Goal: Navigation & Orientation: Find specific page/section

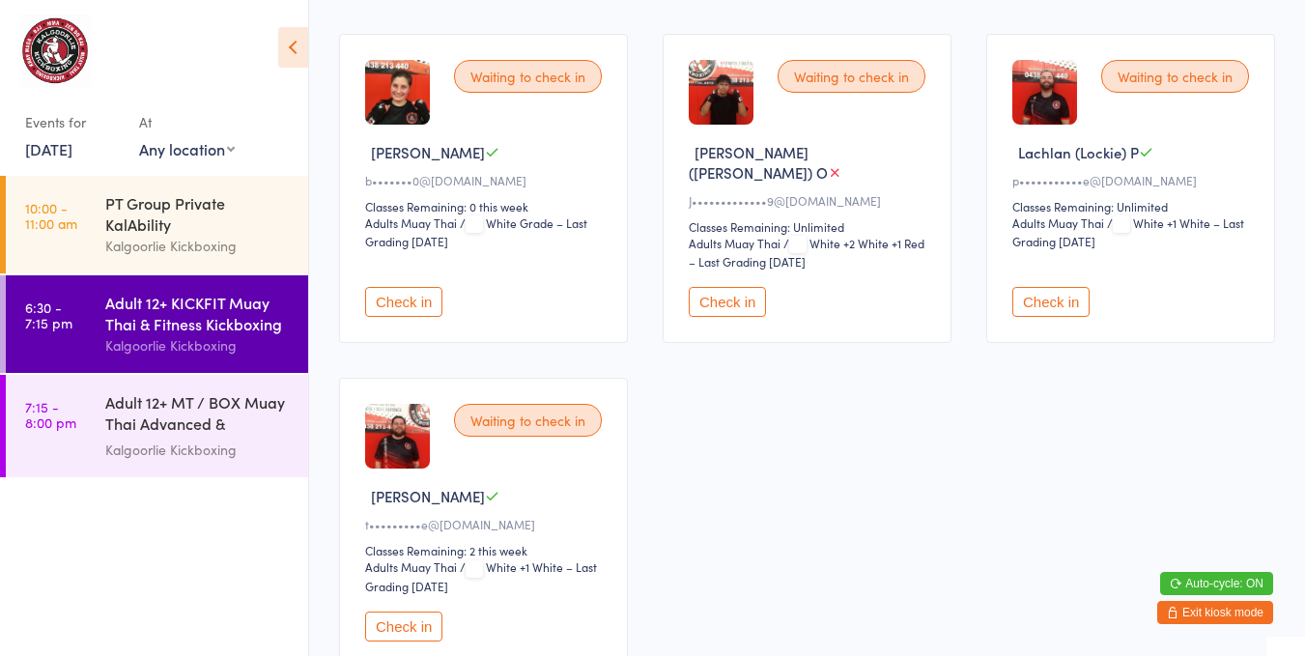
scroll to position [519, 0]
click at [240, 445] on div "Kalgoorlie Kickboxing" at bounding box center [198, 450] width 186 height 22
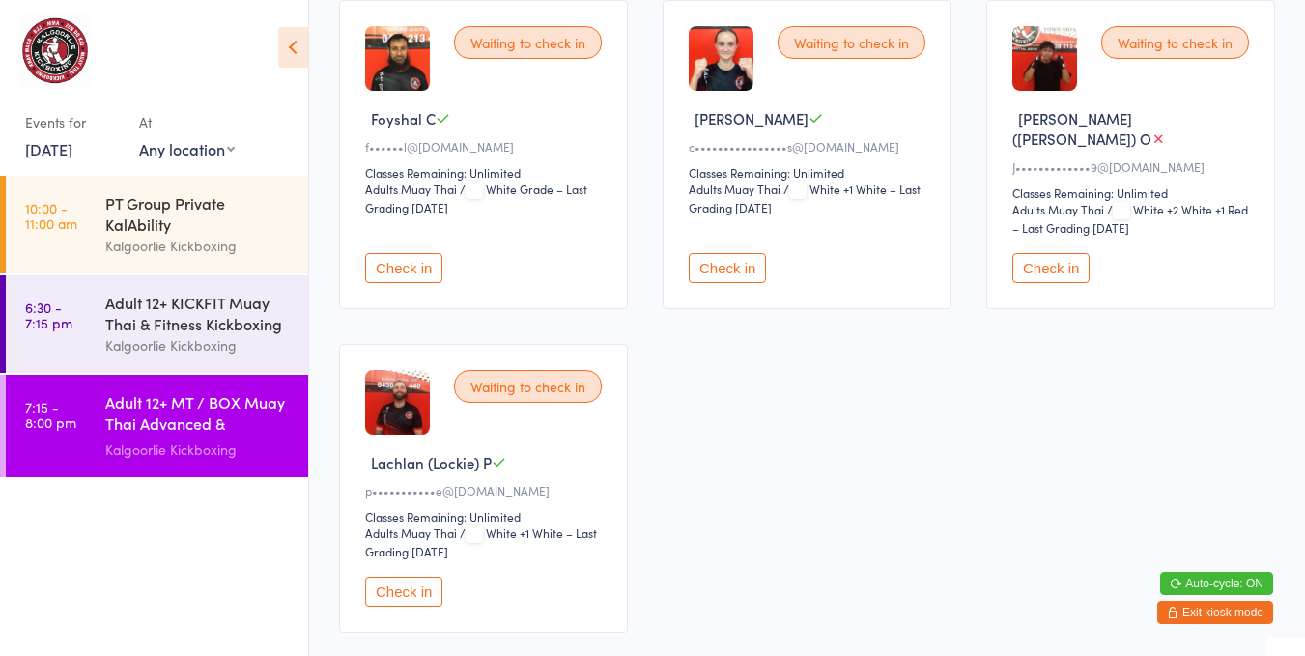
scroll to position [16, 0]
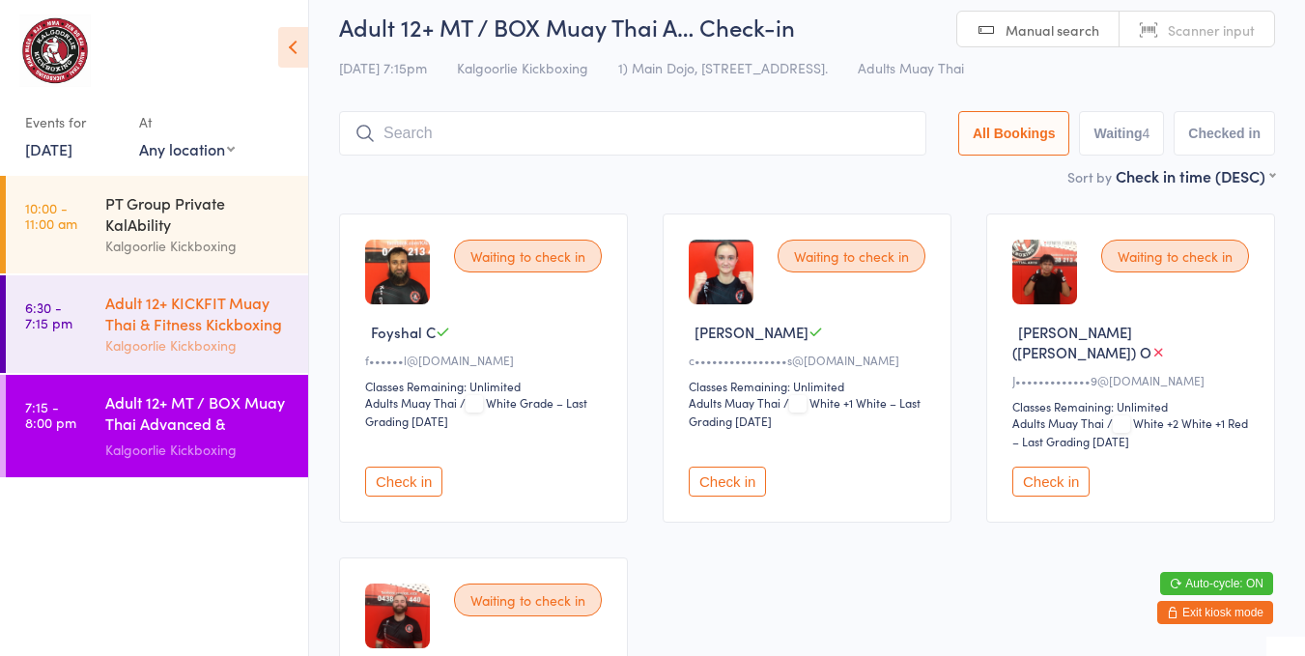
click at [223, 333] on div "Adult 12+ KICKFIT Muay Thai & Fitness Kickboxing" at bounding box center [198, 313] width 186 height 43
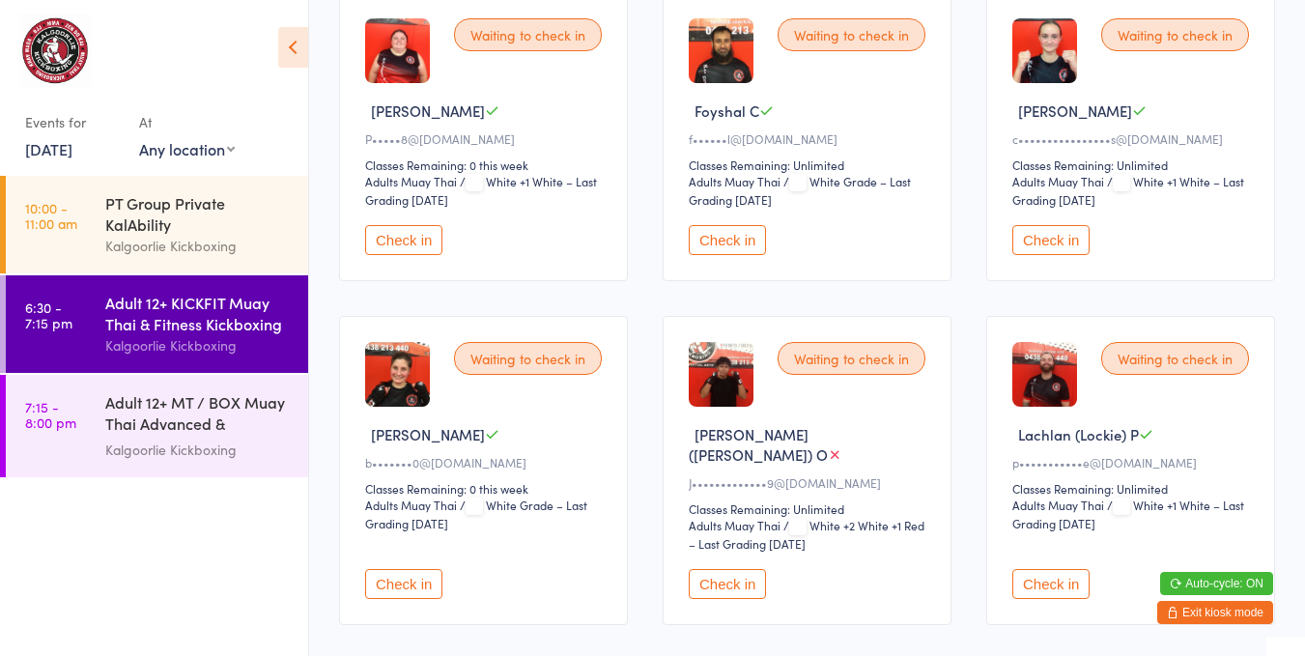
scroll to position [213, 0]
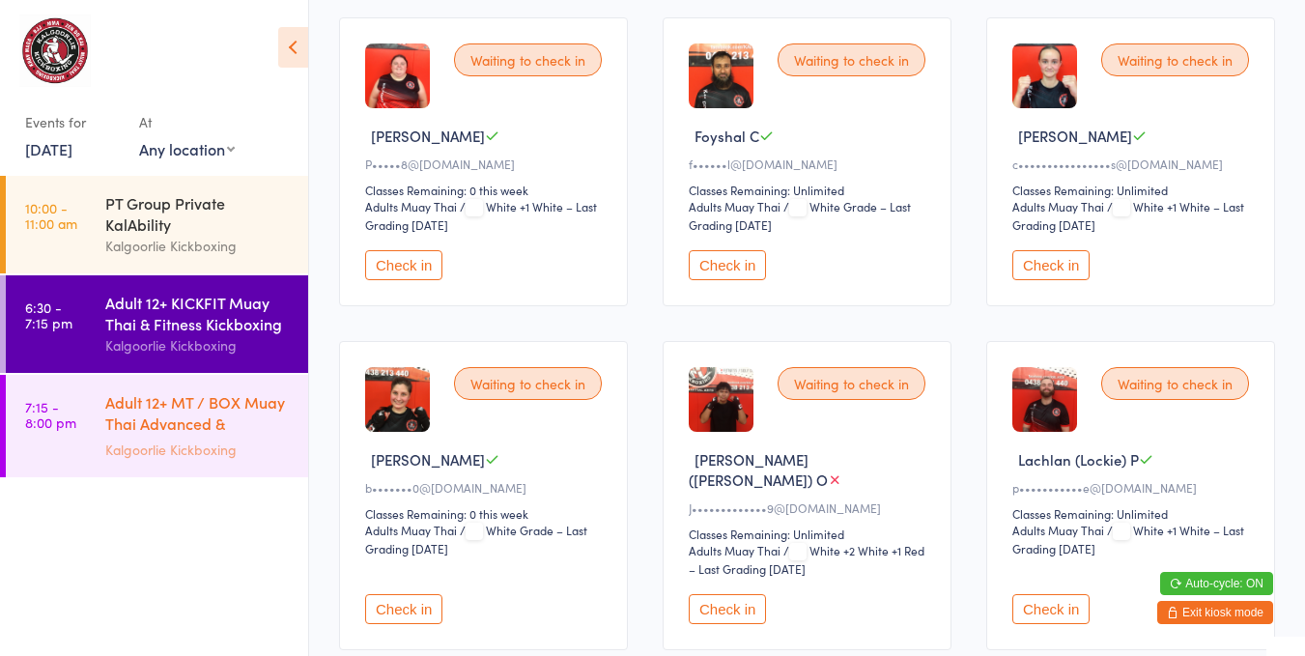
click at [214, 437] on div "Adult 12+ MT / BOX Muay Thai Advanced & SPARRING" at bounding box center [198, 414] width 186 height 47
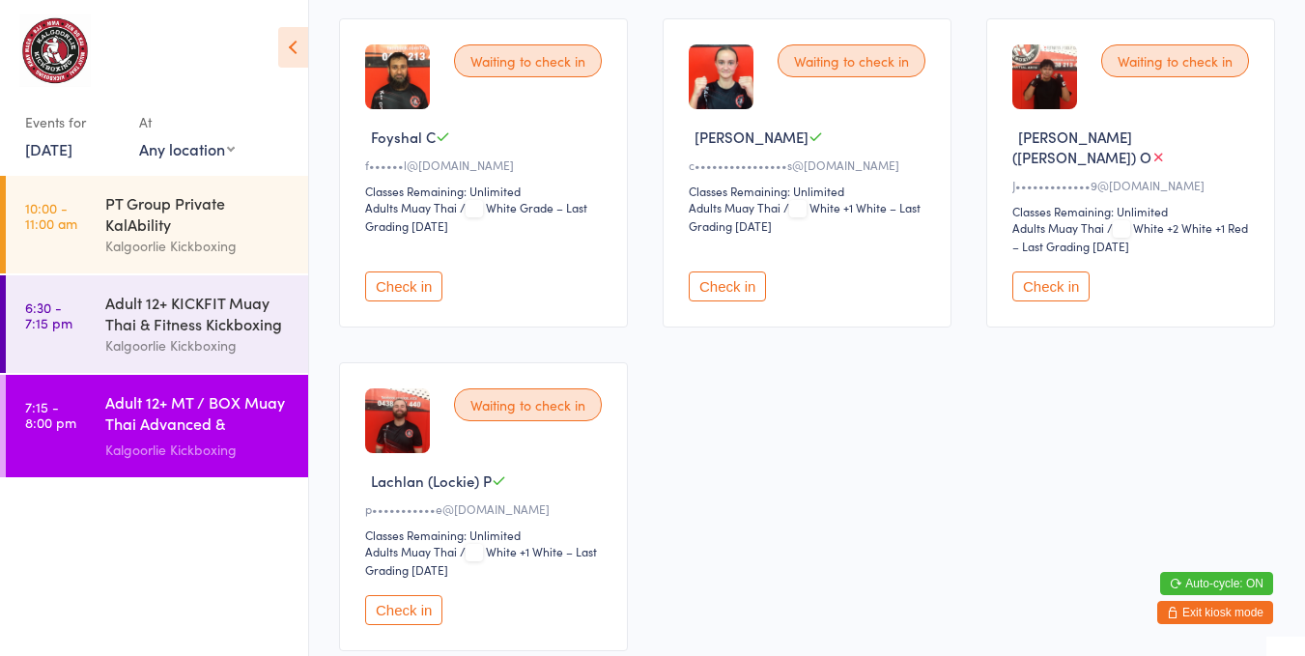
scroll to position [211, 0]
click at [186, 419] on div "Adult 12+ MT / BOX Muay Thai Advanced & SPARRING" at bounding box center [198, 414] width 186 height 47
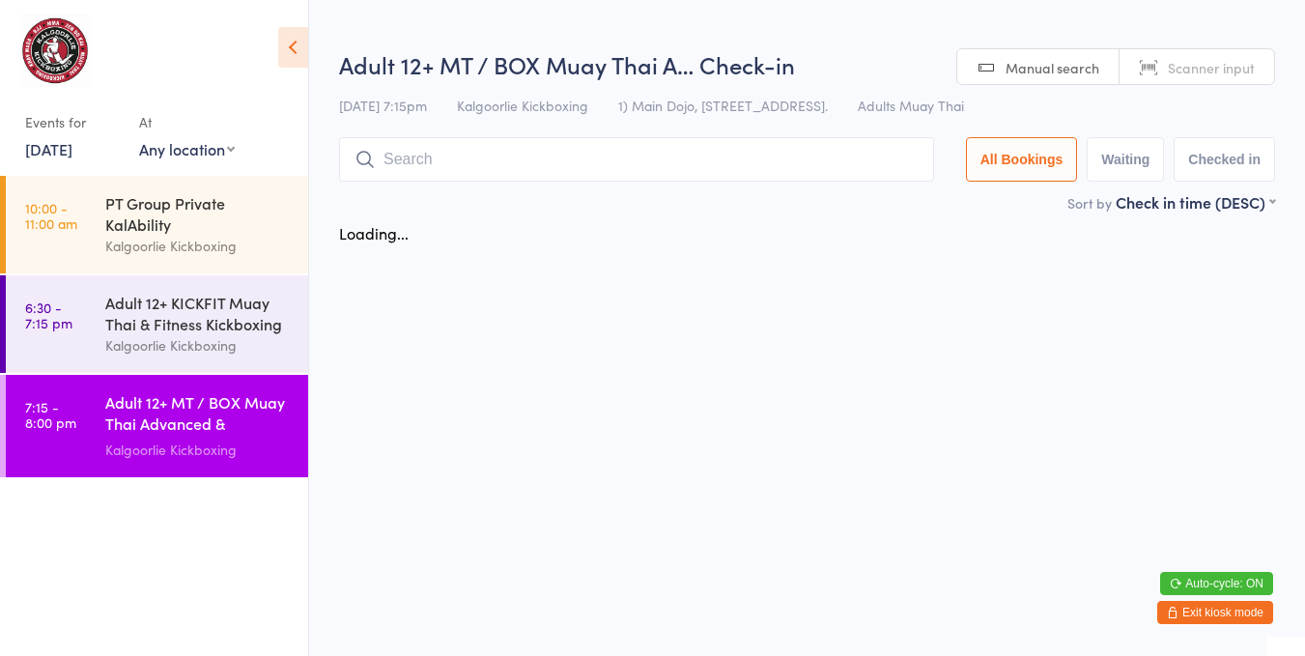
scroll to position [0, 0]
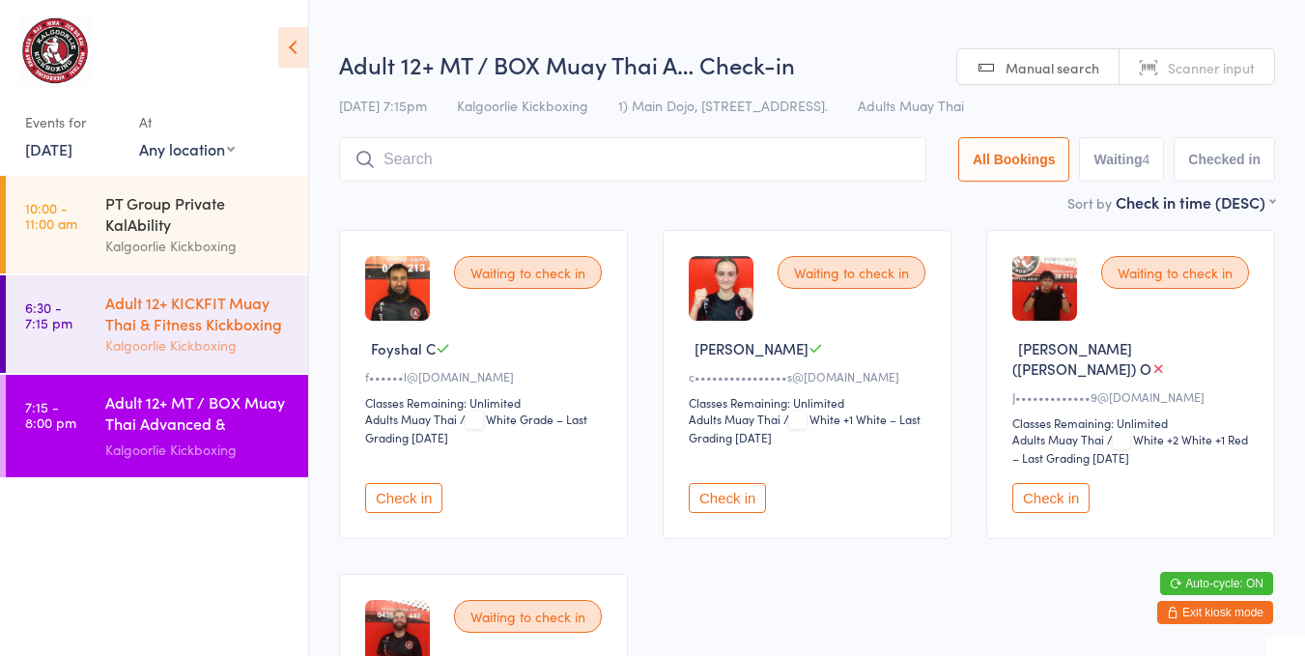
click at [205, 349] on div "Kalgoorlie Kickboxing" at bounding box center [198, 345] width 186 height 22
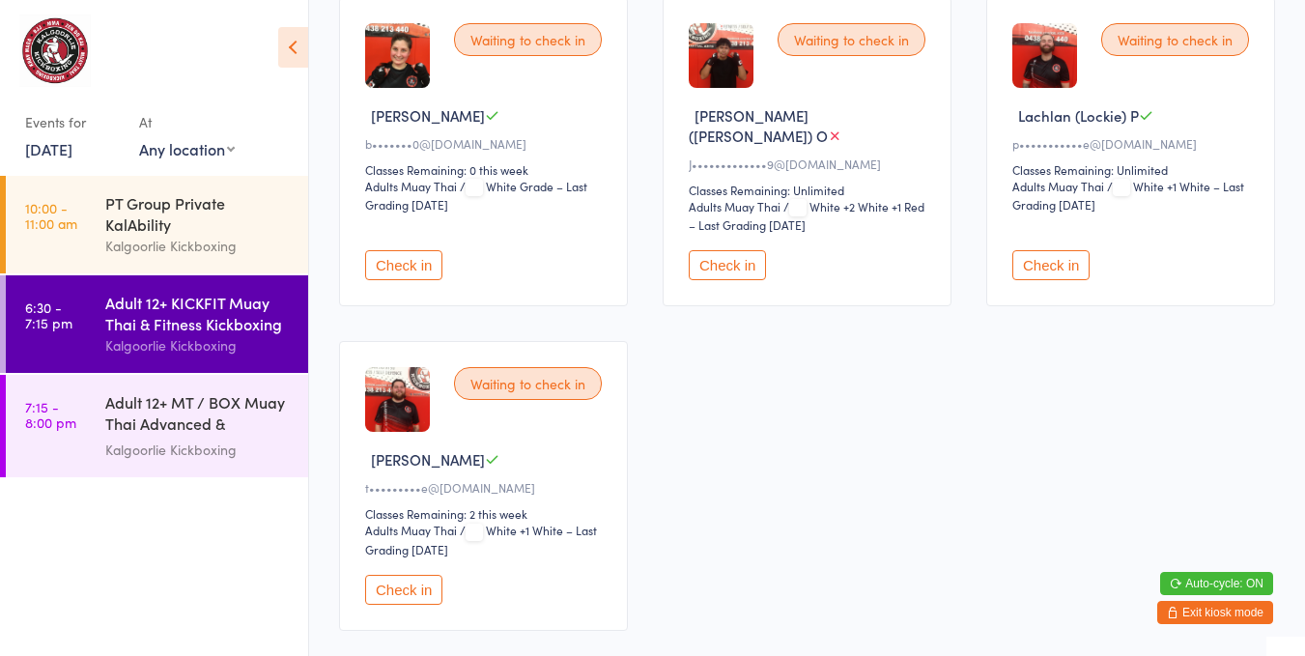
scroll to position [557, 0]
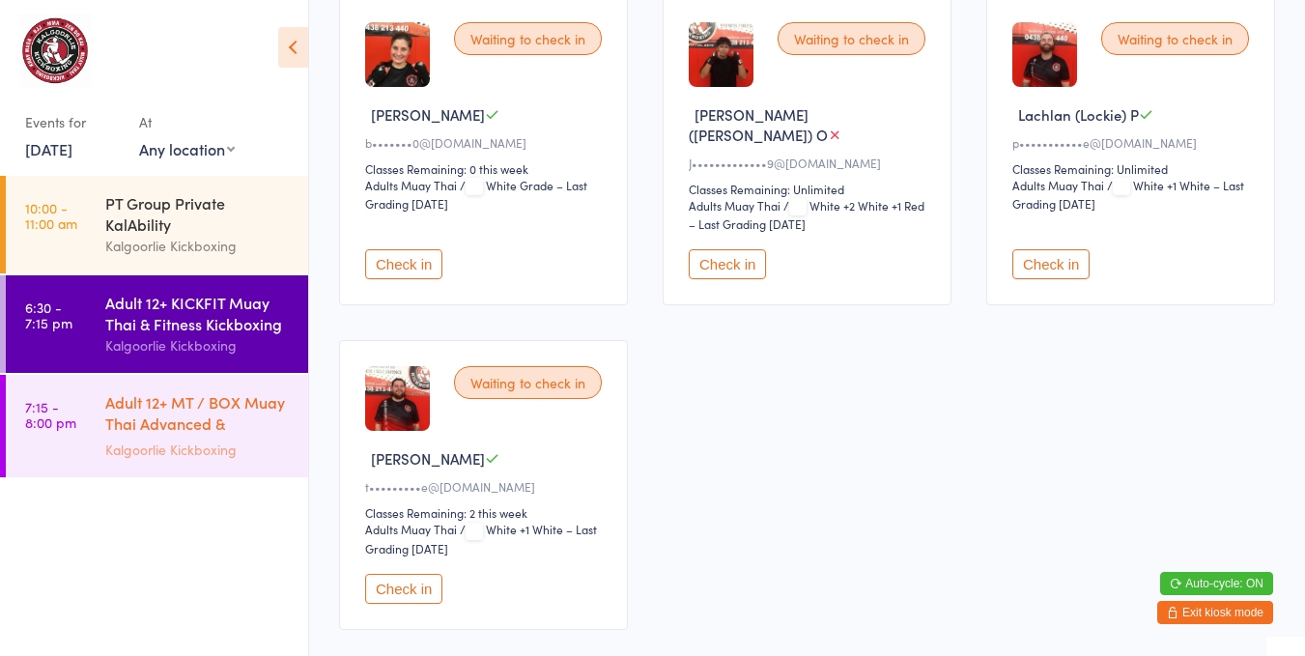
click at [252, 408] on div "Adult 12+ MT / BOX Muay Thai Advanced & SPARRING" at bounding box center [198, 414] width 186 height 47
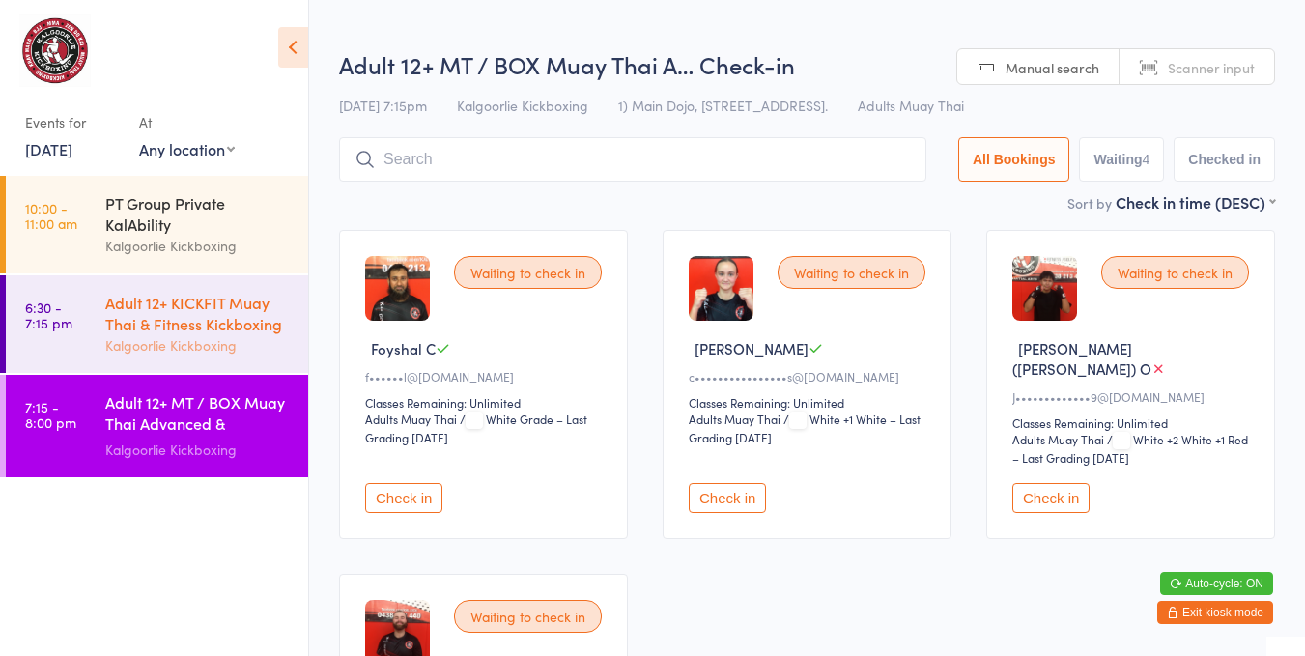
click at [203, 322] on div "Adult 12+ KICKFIT Muay Thai & Fitness Kickboxing" at bounding box center [198, 313] width 186 height 43
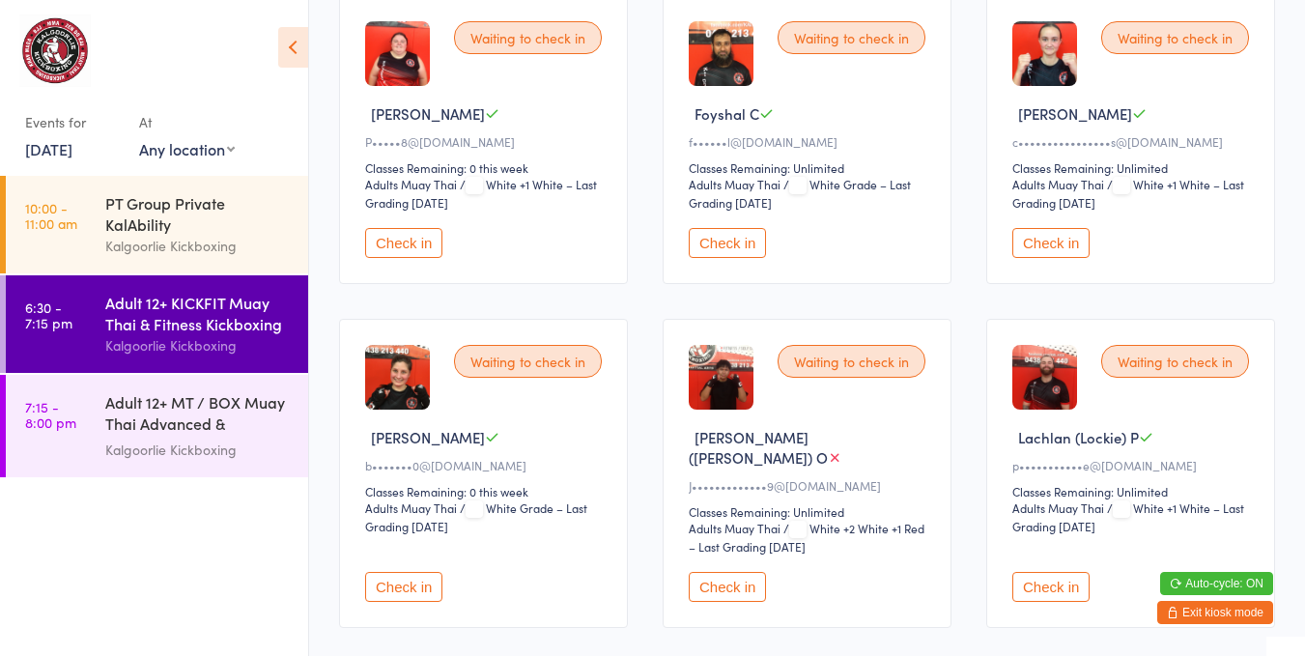
scroll to position [464, 0]
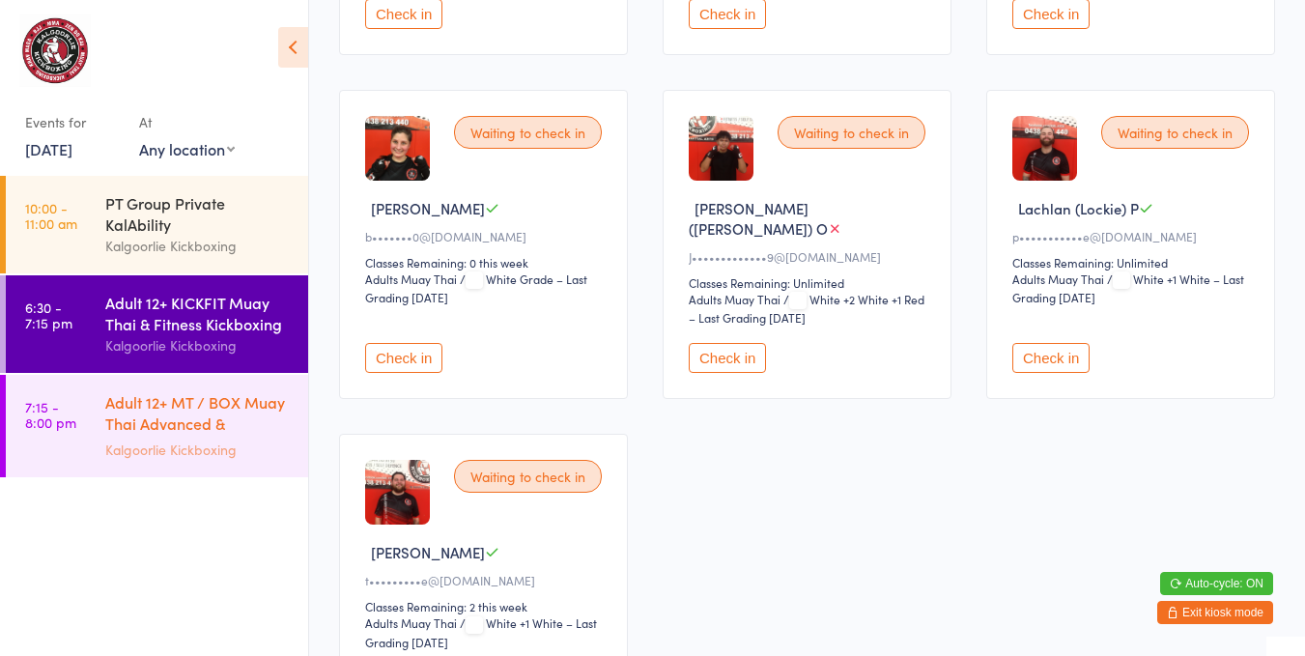
click at [219, 423] on div "Adult 12+ MT / BOX Muay Thai Advanced & SPARRING" at bounding box center [198, 414] width 186 height 47
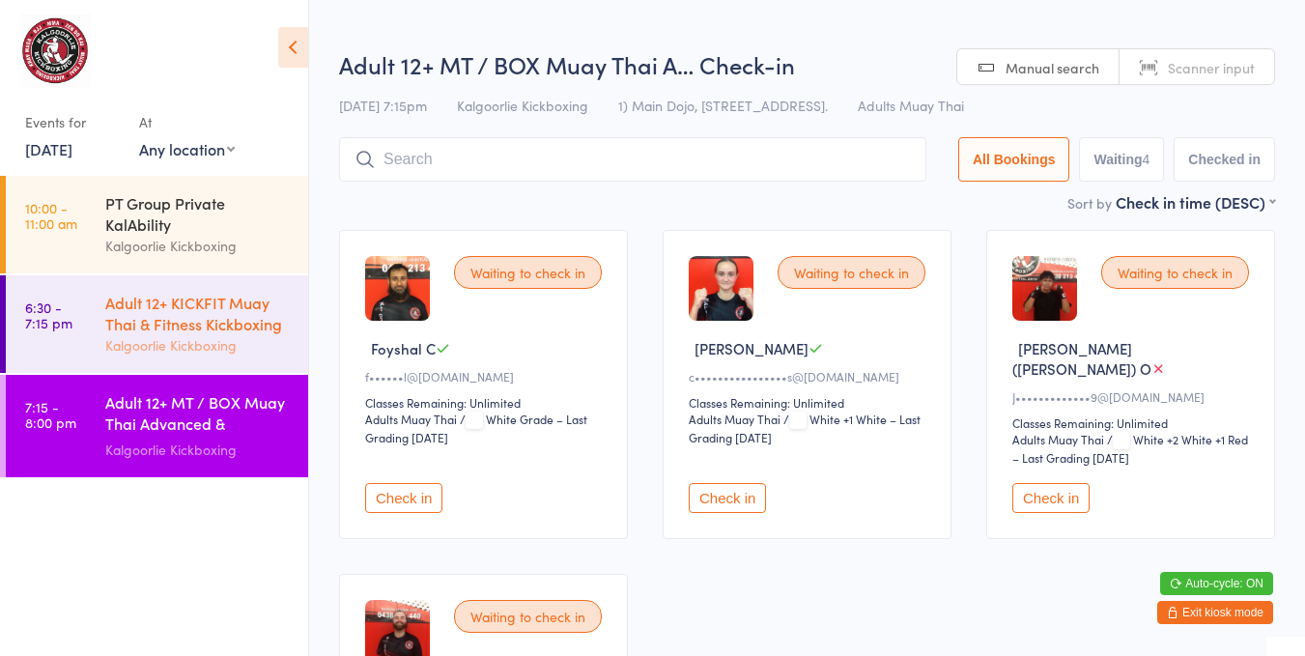
click at [197, 341] on div "Kalgoorlie Kickboxing" at bounding box center [198, 345] width 186 height 22
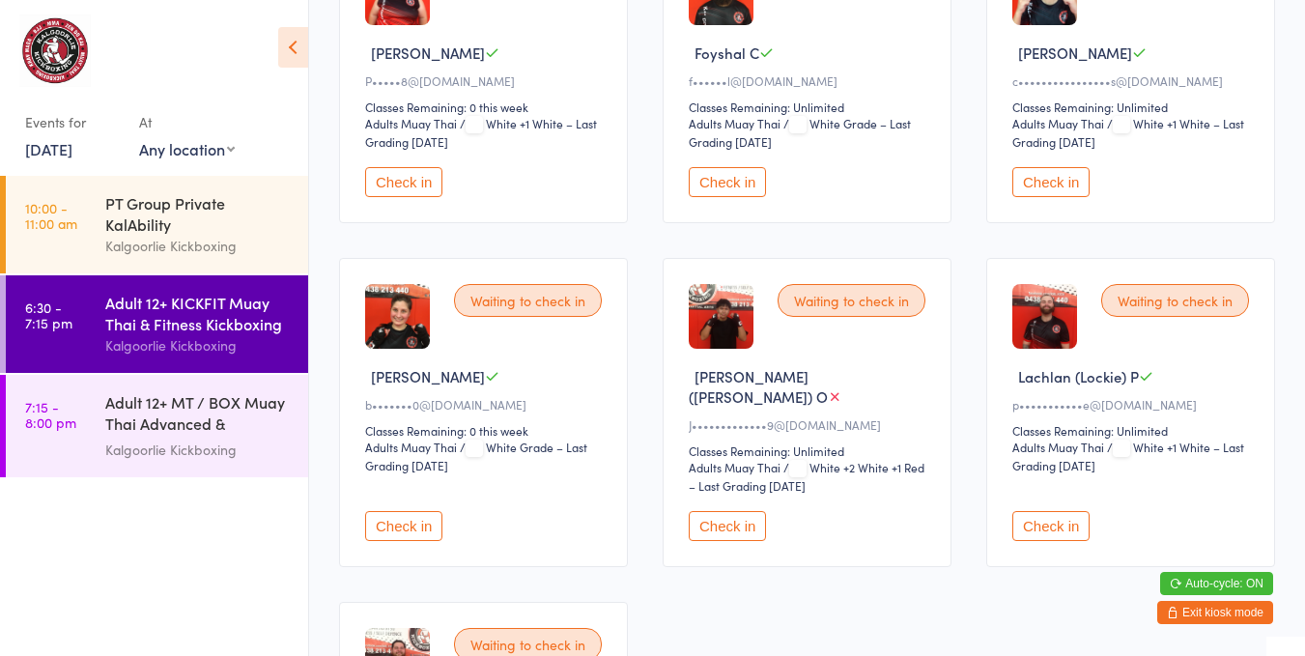
scroll to position [294, 0]
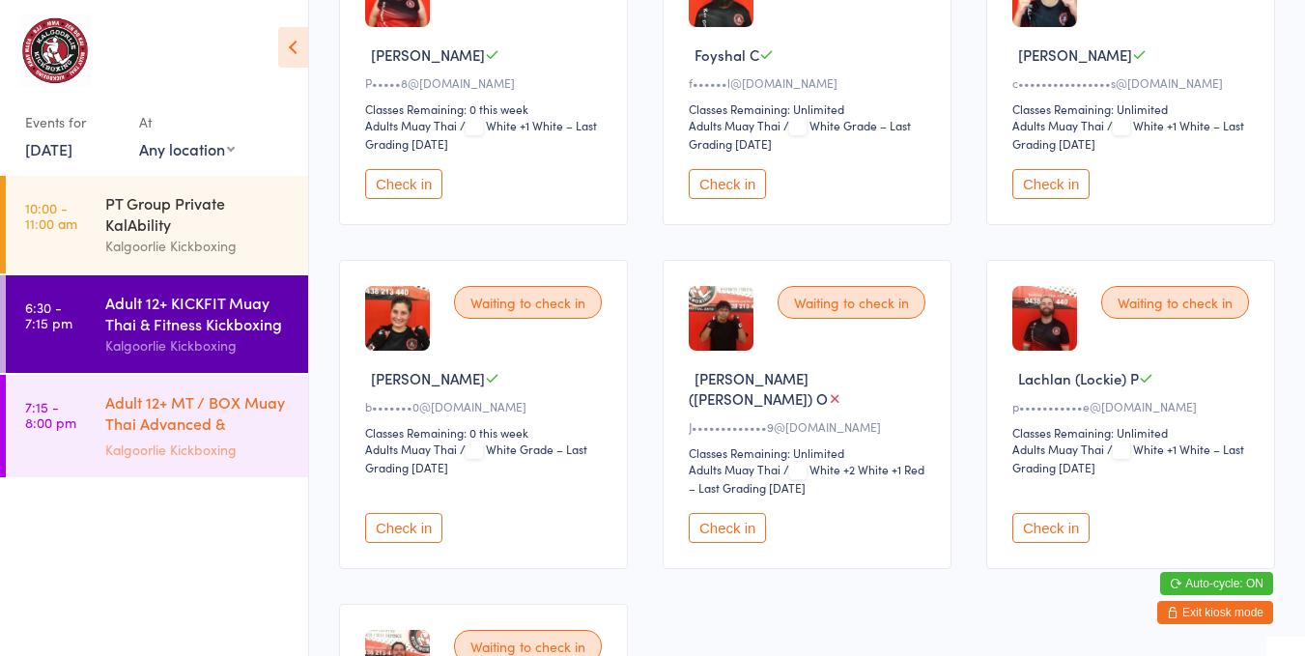
click at [210, 412] on div "Adult 12+ MT / BOX Muay Thai Advanced & SPARRING" at bounding box center [198, 414] width 186 height 47
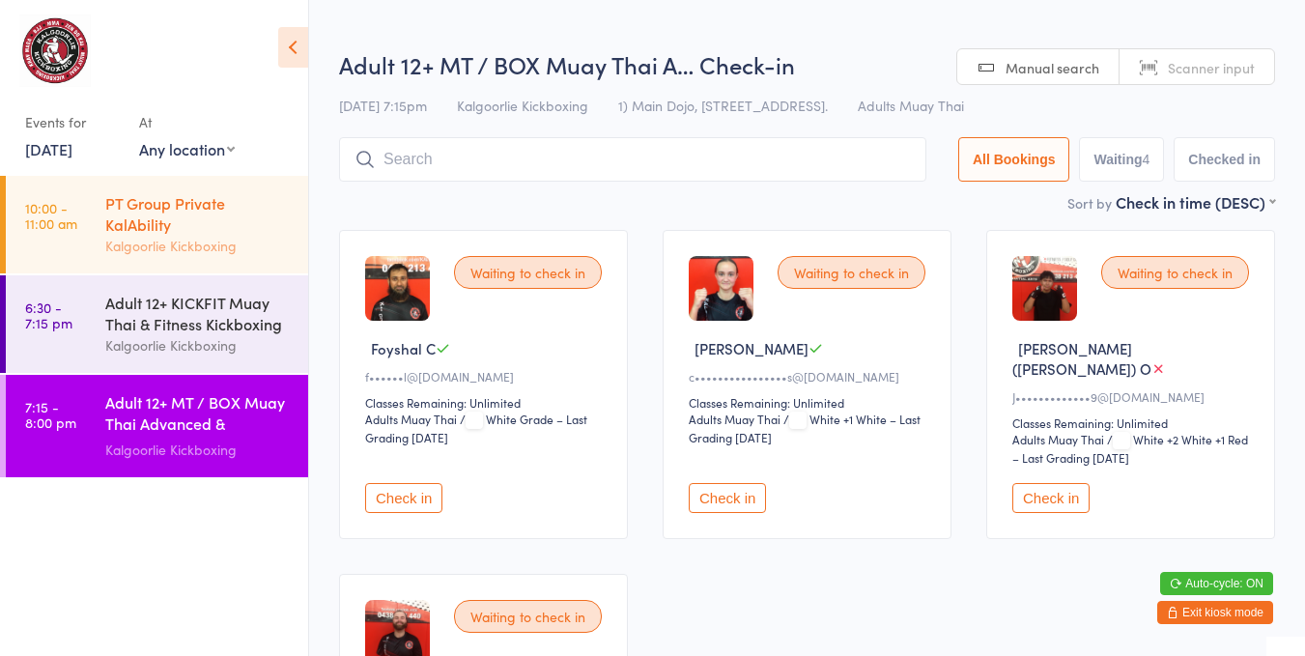
click at [193, 239] on div "Kalgoorlie Kickboxing" at bounding box center [198, 246] width 186 height 22
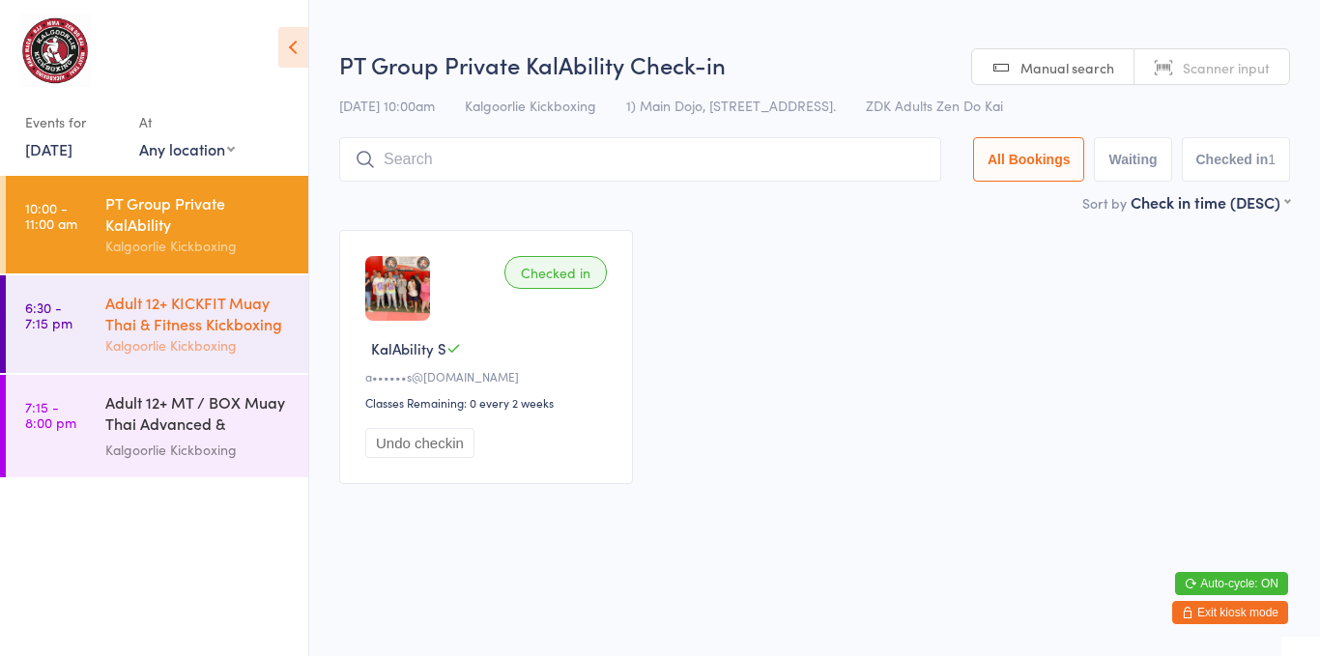
click at [177, 355] on div "Kalgoorlie Kickboxing" at bounding box center [198, 345] width 186 height 22
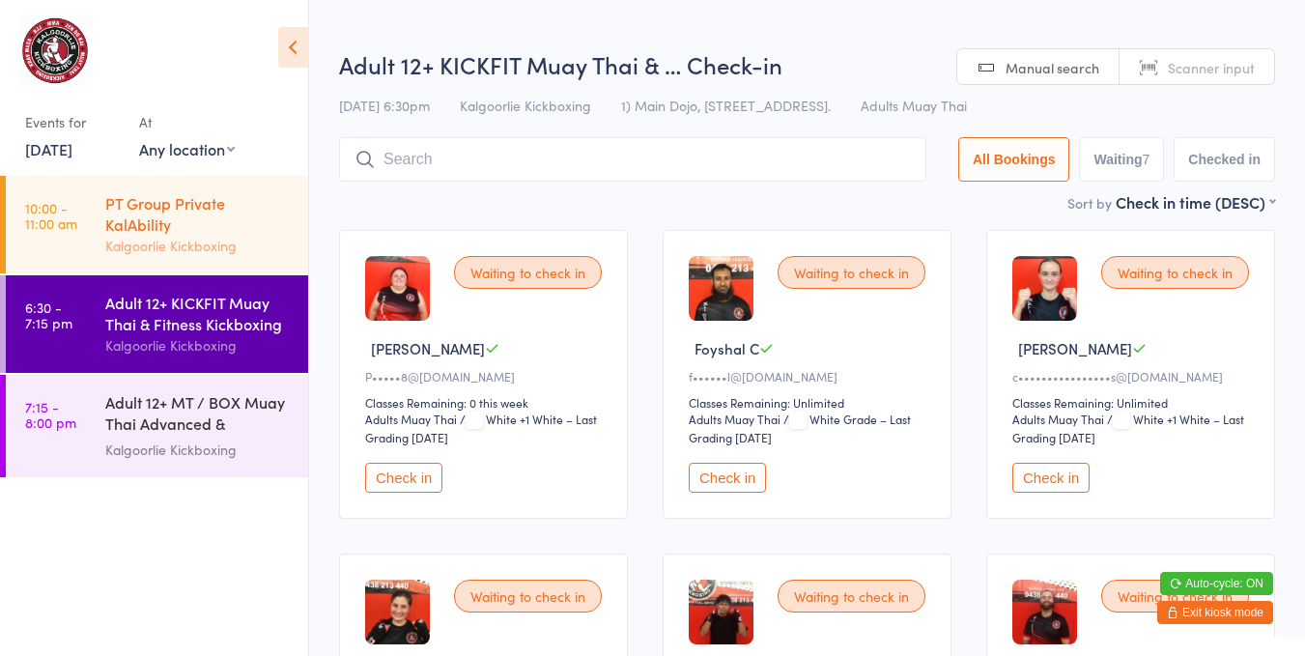
click at [197, 198] on div "PT Group Private KalAbility" at bounding box center [198, 213] width 186 height 43
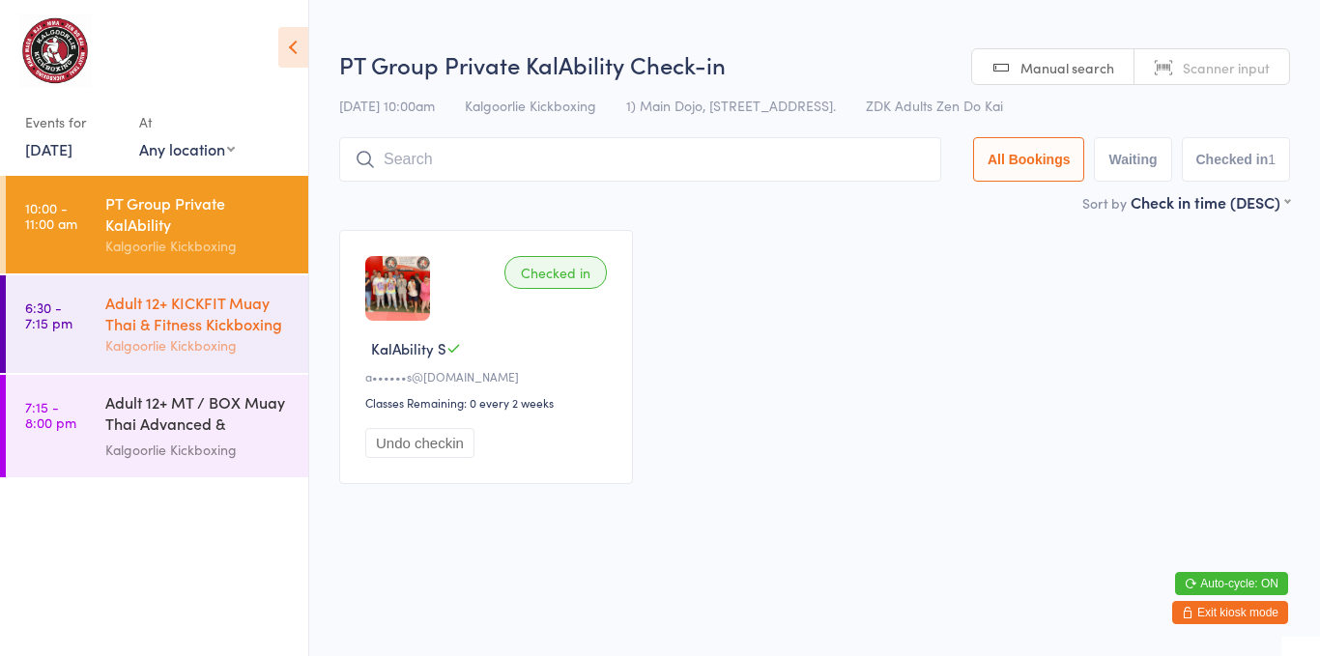
click at [172, 318] on div "Adult 12+ KICKFIT Muay Thai & Fitness Kickboxing" at bounding box center [198, 313] width 186 height 43
